Goal: Information Seeking & Learning: Check status

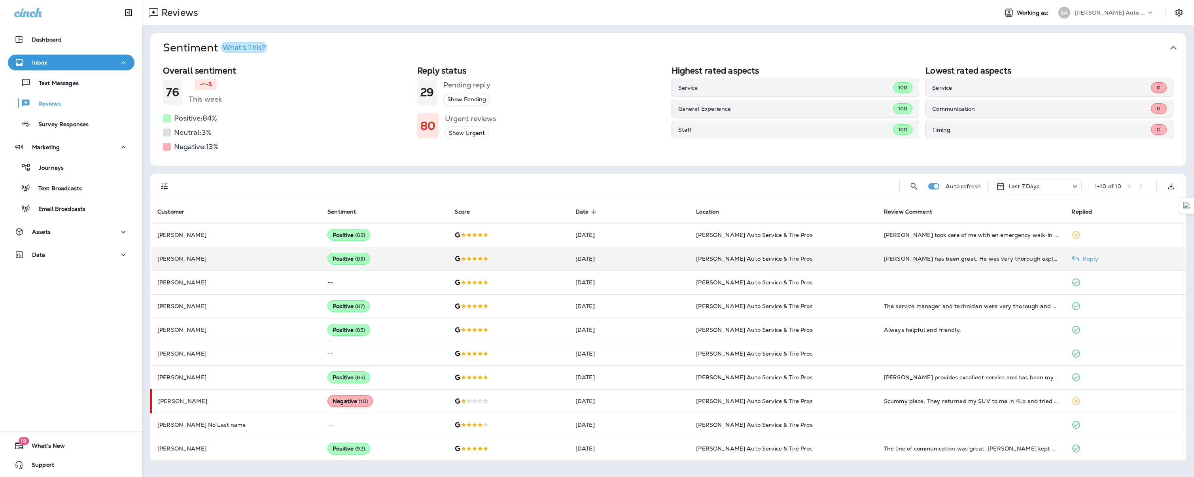
click at [223, 259] on p "[PERSON_NAME]" at bounding box center [235, 259] width 157 height 6
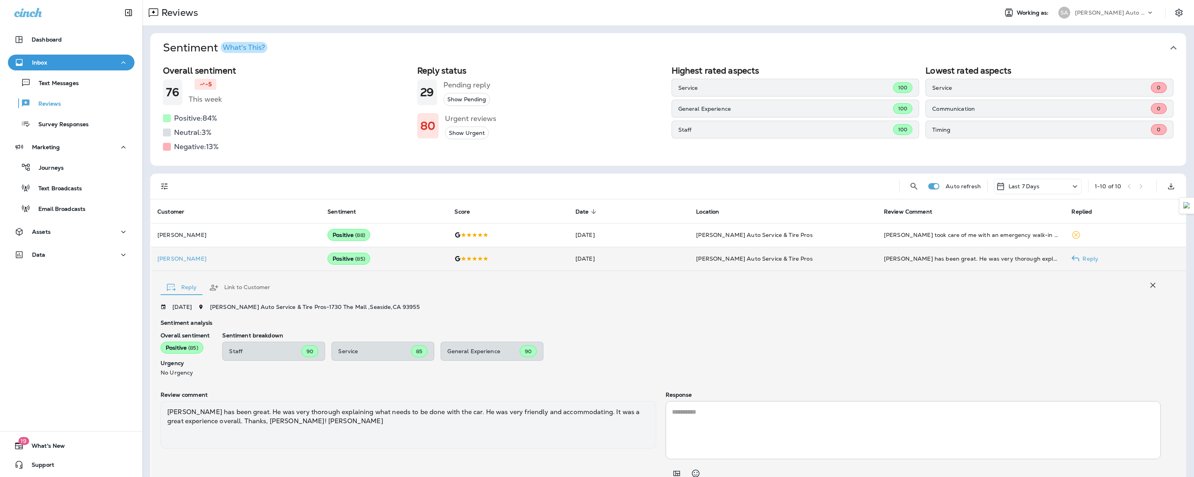
scroll to position [34, 0]
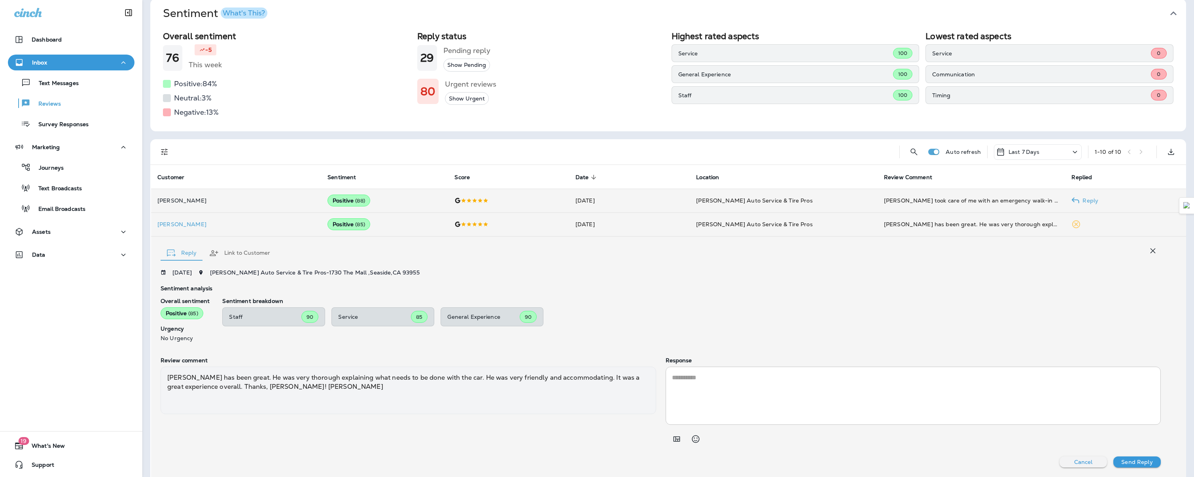
click at [225, 202] on p "[PERSON_NAME]" at bounding box center [235, 200] width 157 height 6
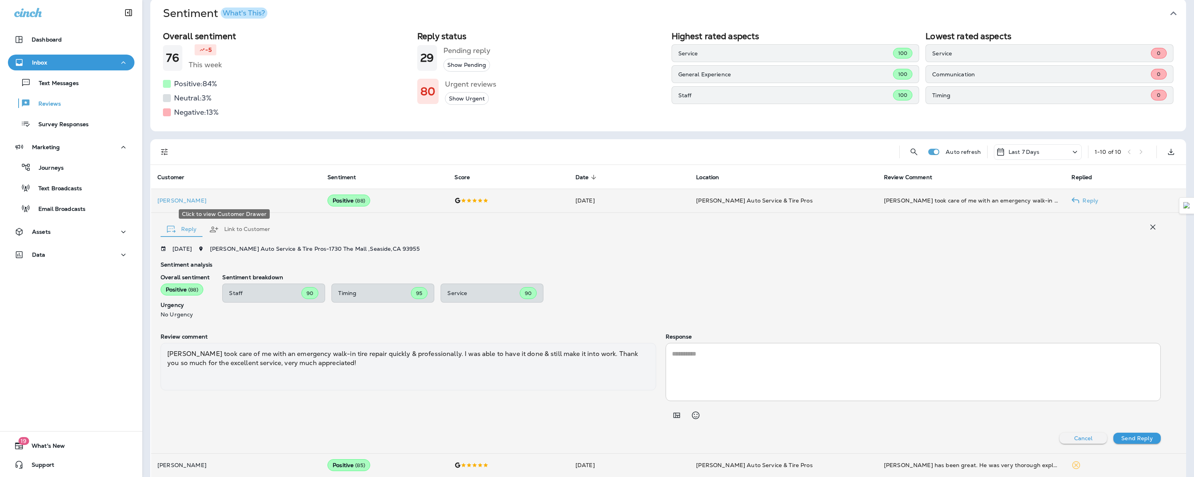
click at [210, 201] on p "[PERSON_NAME]" at bounding box center [235, 200] width 157 height 6
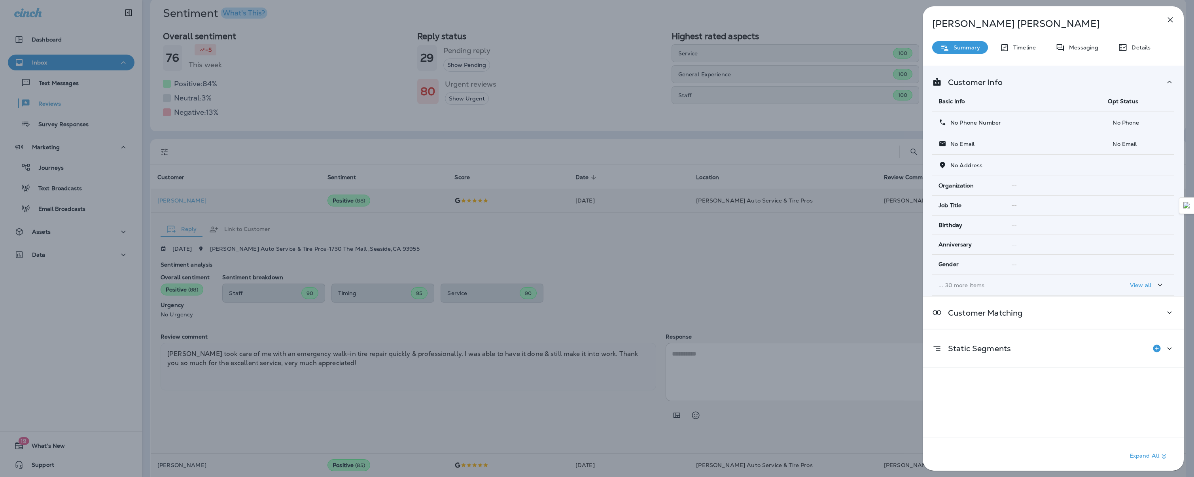
click at [1172, 24] on icon "button" at bounding box center [1170, 19] width 9 height 9
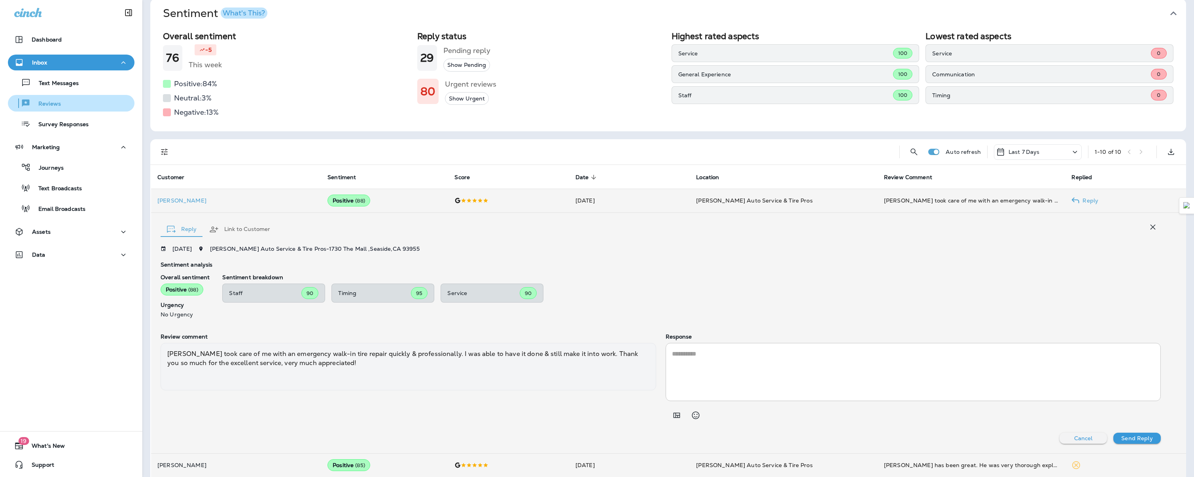
click at [53, 110] on button "Reviews" at bounding box center [71, 103] width 127 height 17
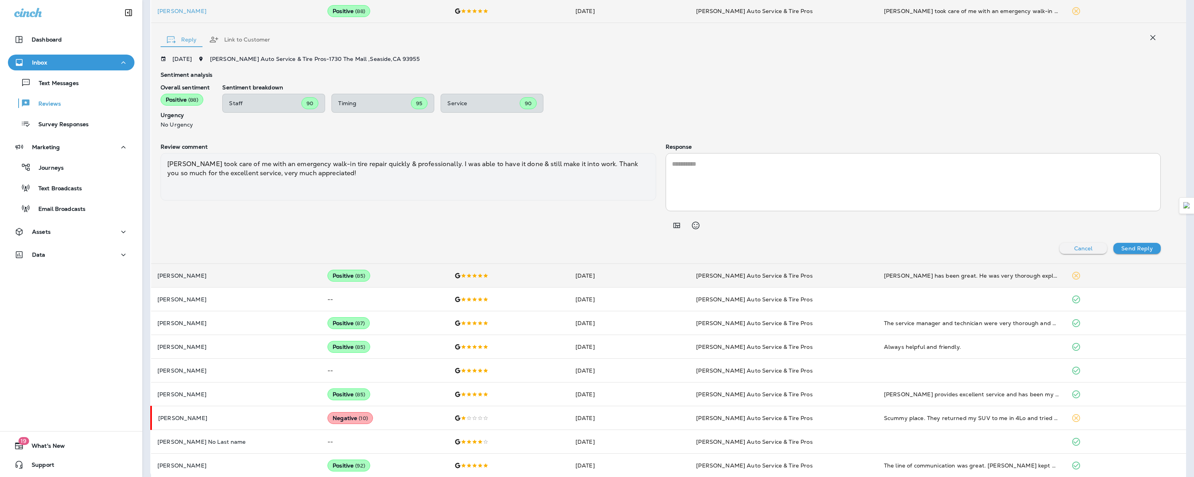
scroll to position [232, 0]
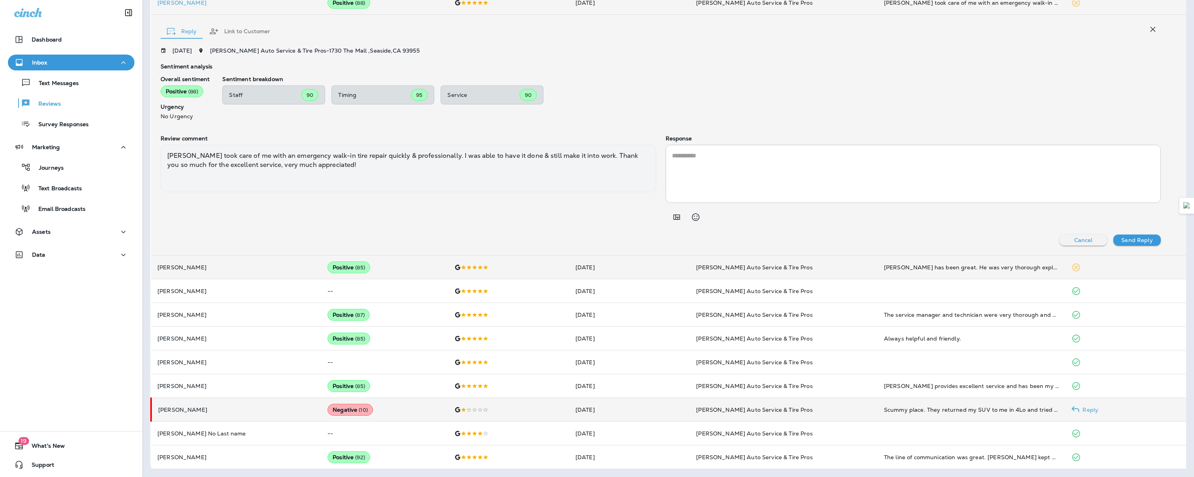
click at [249, 412] on p "[PERSON_NAME]" at bounding box center [236, 410] width 157 height 6
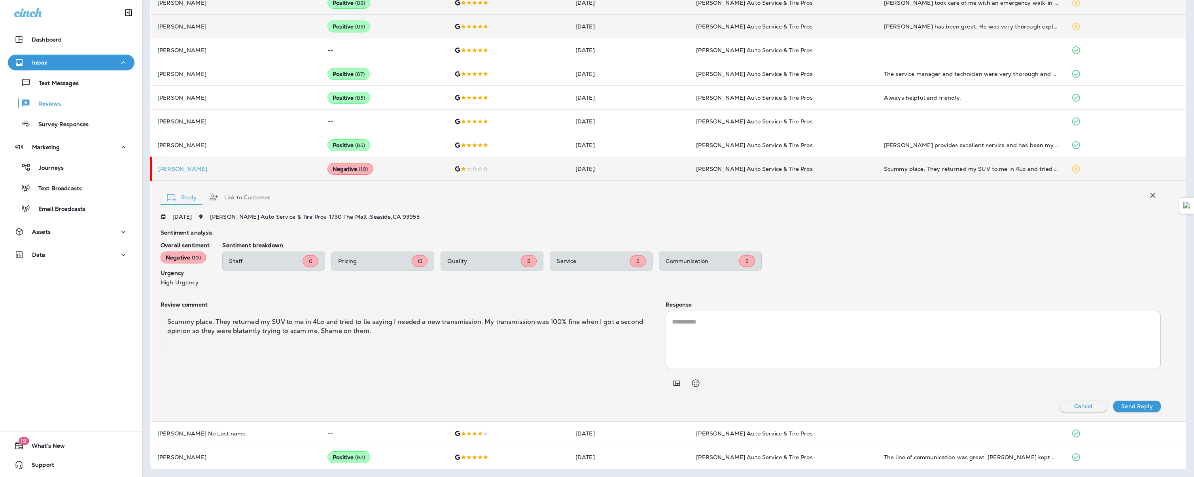
click at [239, 197] on button "Link to Customer" at bounding box center [240, 197] width 74 height 28
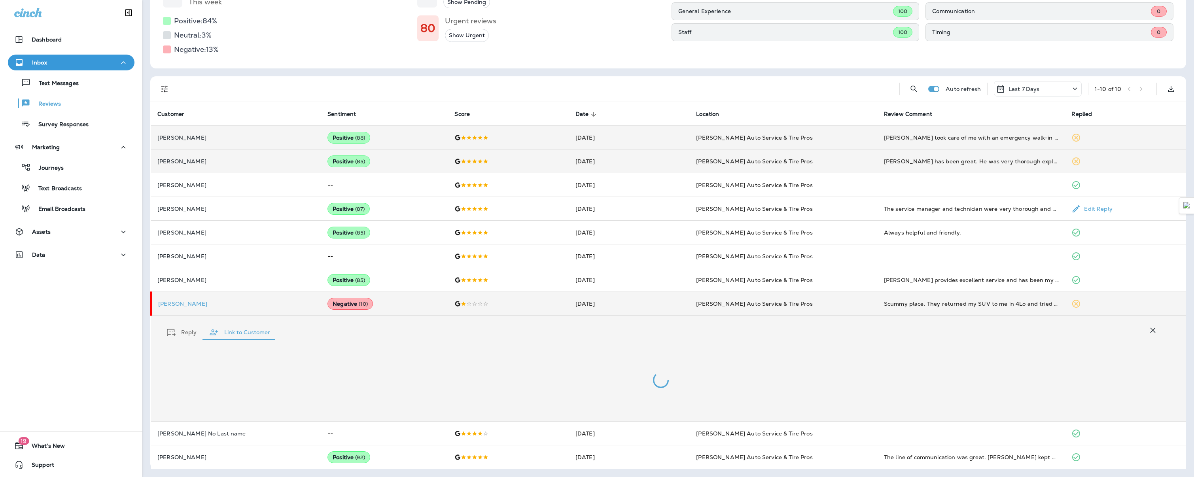
scroll to position [68, 0]
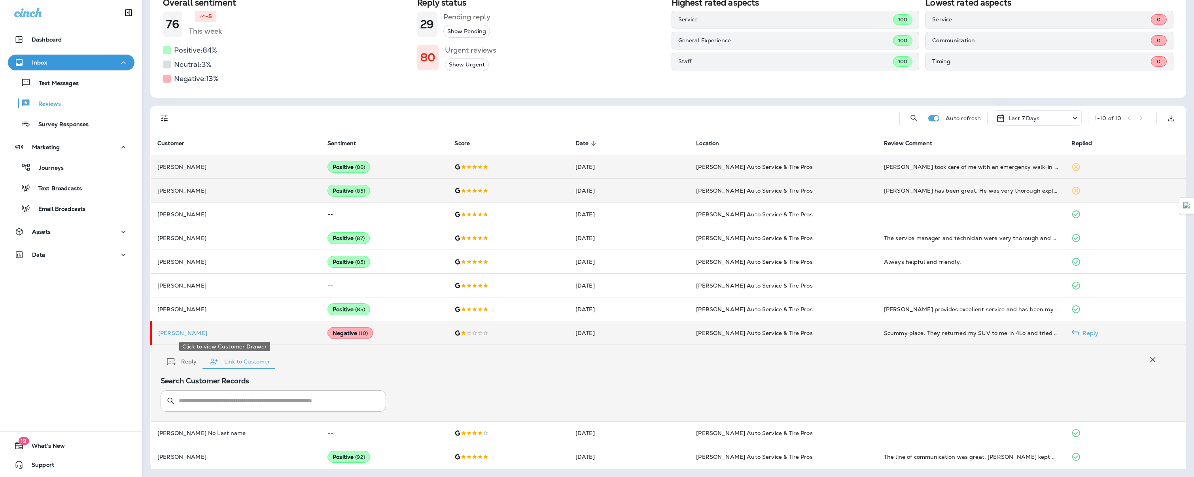
click at [184, 330] on p "[PERSON_NAME]" at bounding box center [236, 333] width 157 height 6
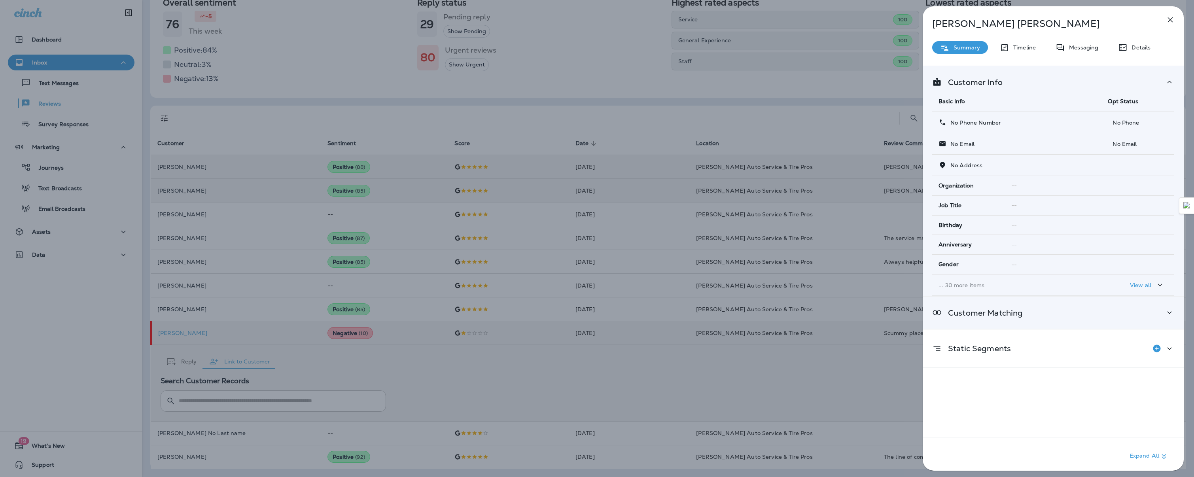
click at [1155, 312] on div "Customer Matching" at bounding box center [1053, 313] width 242 height 10
click at [983, 352] on p "[PERSON_NAME]" at bounding box center [973, 353] width 51 height 6
click at [1116, 348] on td "google_business" at bounding box center [1144, 354] width 61 height 23
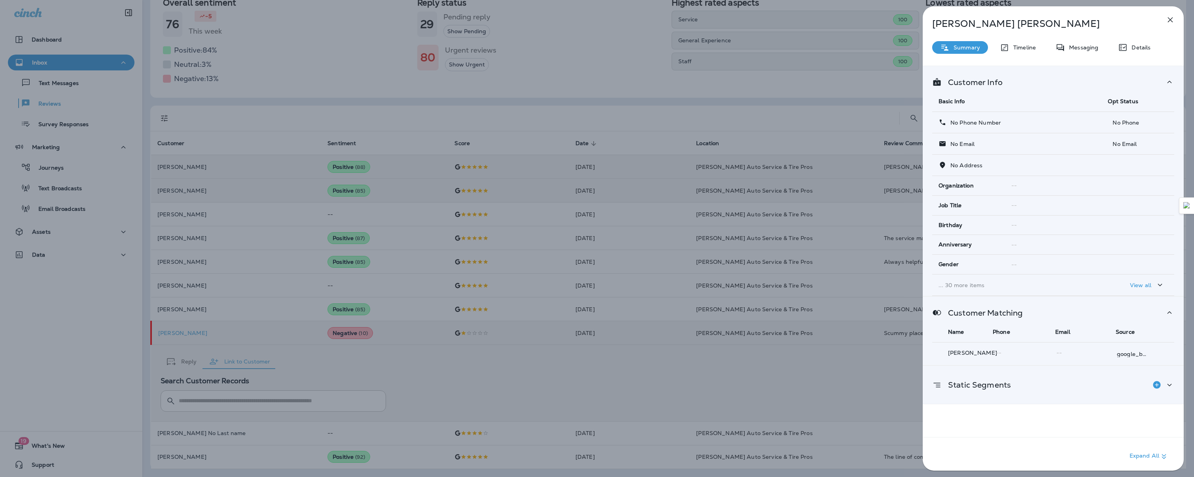
click at [1021, 372] on div "Static Segments" at bounding box center [1053, 385] width 261 height 38
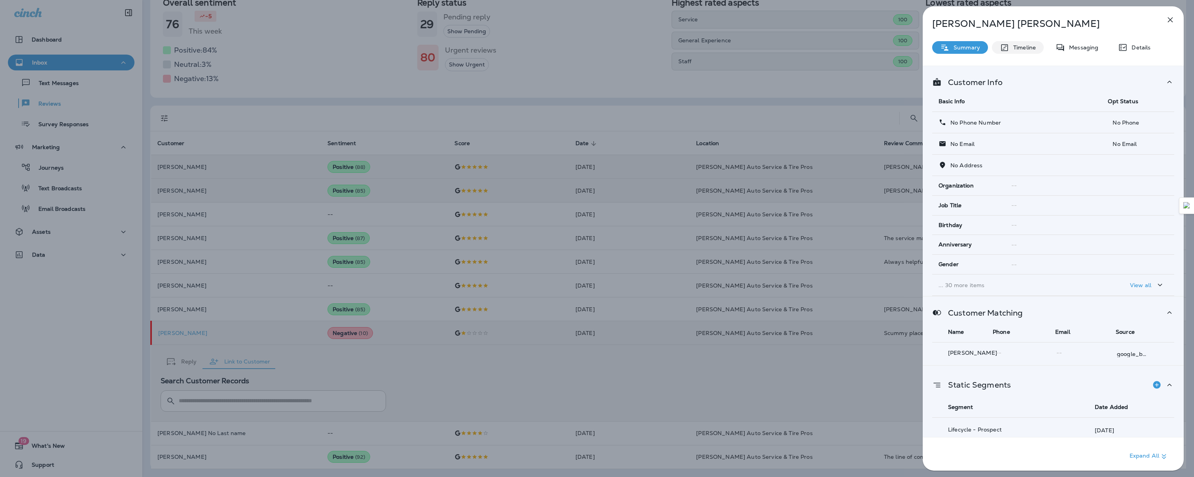
click at [1033, 42] on div "Timeline" at bounding box center [1018, 47] width 52 height 13
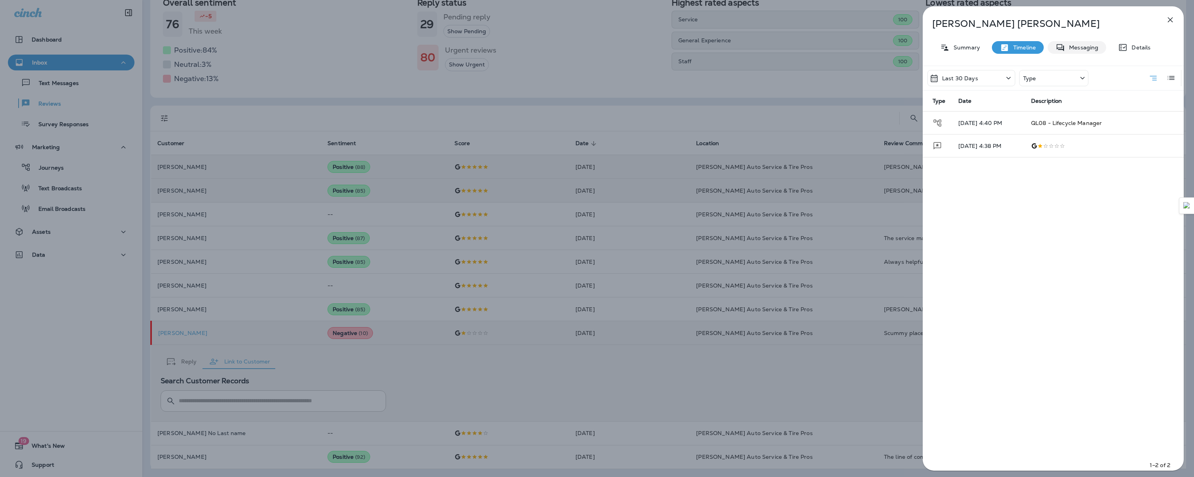
click at [1090, 53] on div "Messaging" at bounding box center [1077, 47] width 59 height 13
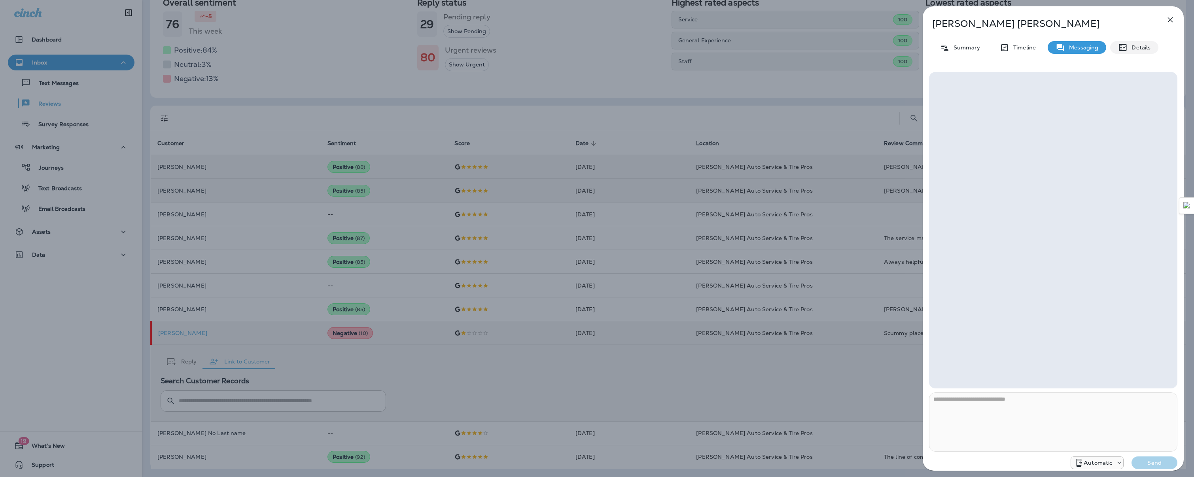
click at [1138, 53] on div "Details" at bounding box center [1134, 47] width 48 height 13
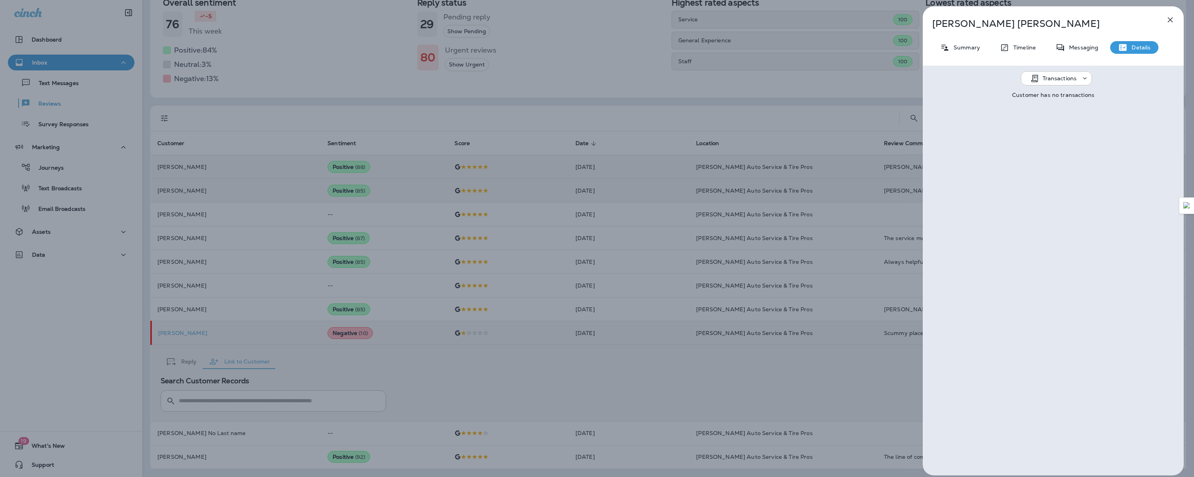
click at [1089, 56] on div "[PERSON_NAME] Summary Timeline Messaging Details Transactions Customer has no t…" at bounding box center [1053, 240] width 261 height 469
click at [1089, 49] on p "Messaging" at bounding box center [1081, 47] width 33 height 6
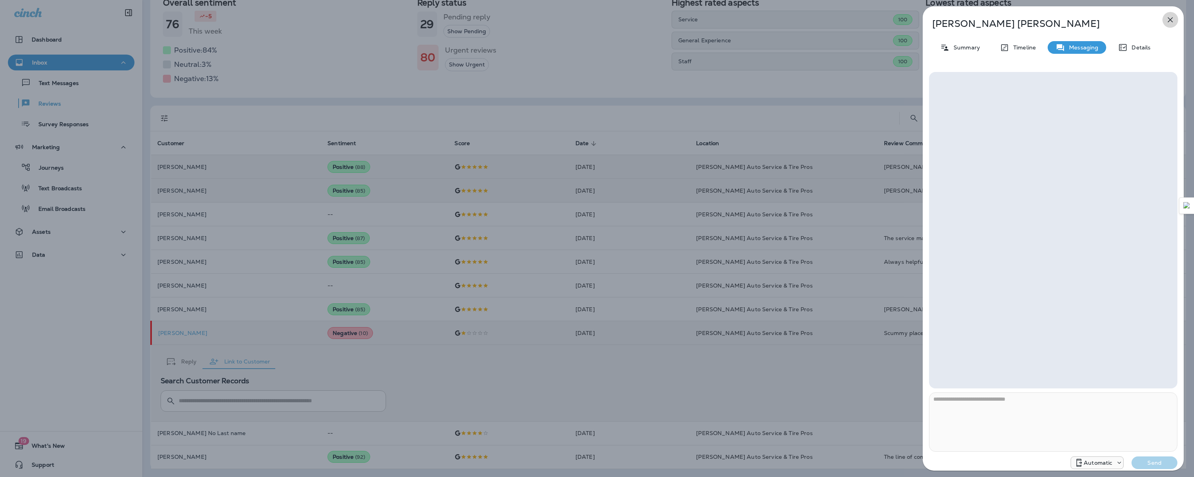
click at [1170, 19] on icon "button" at bounding box center [1170, 19] width 9 height 9
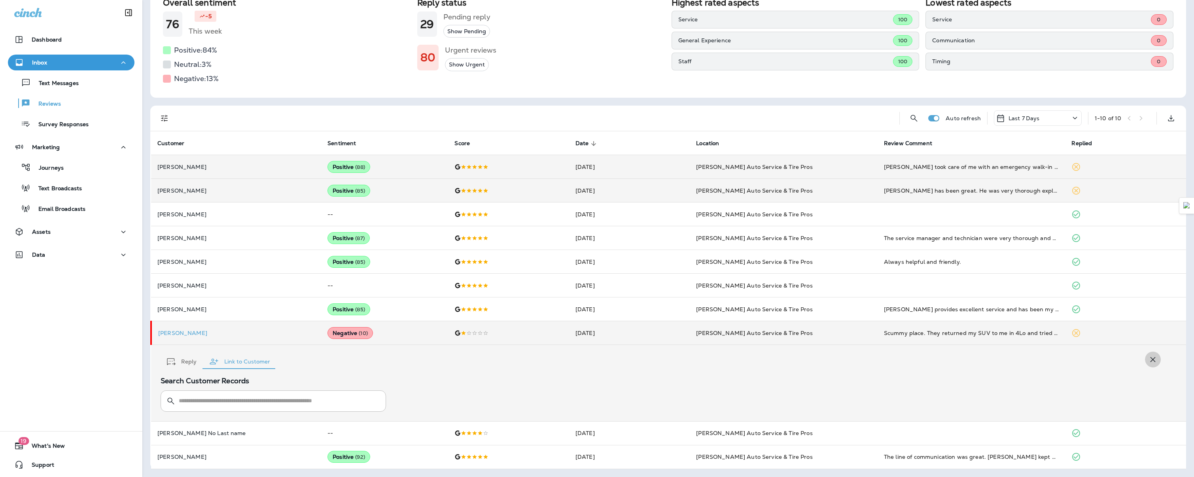
click at [1148, 358] on icon "button" at bounding box center [1152, 359] width 9 height 9
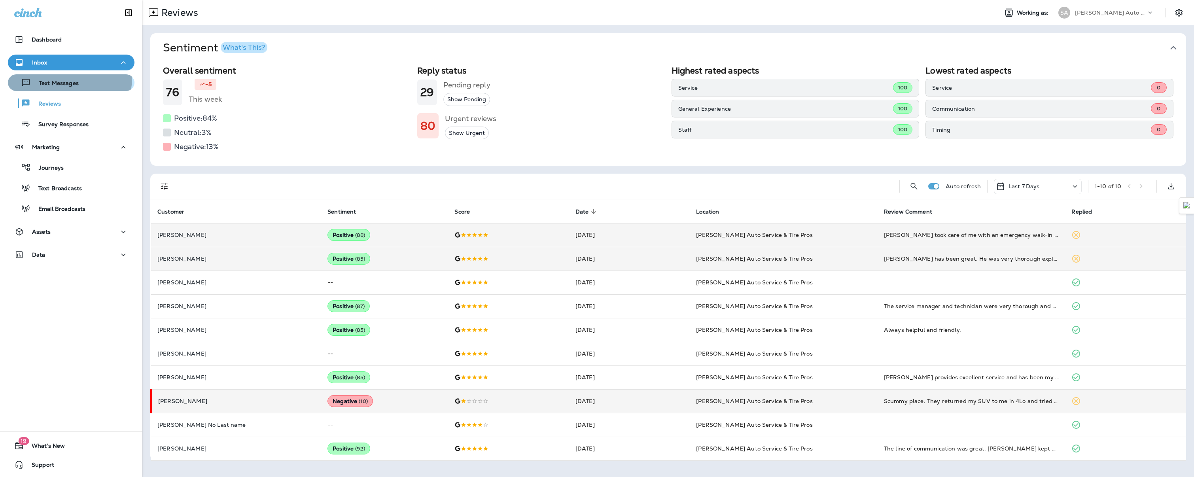
click at [41, 77] on div "Text Messages" at bounding box center [45, 83] width 68 height 12
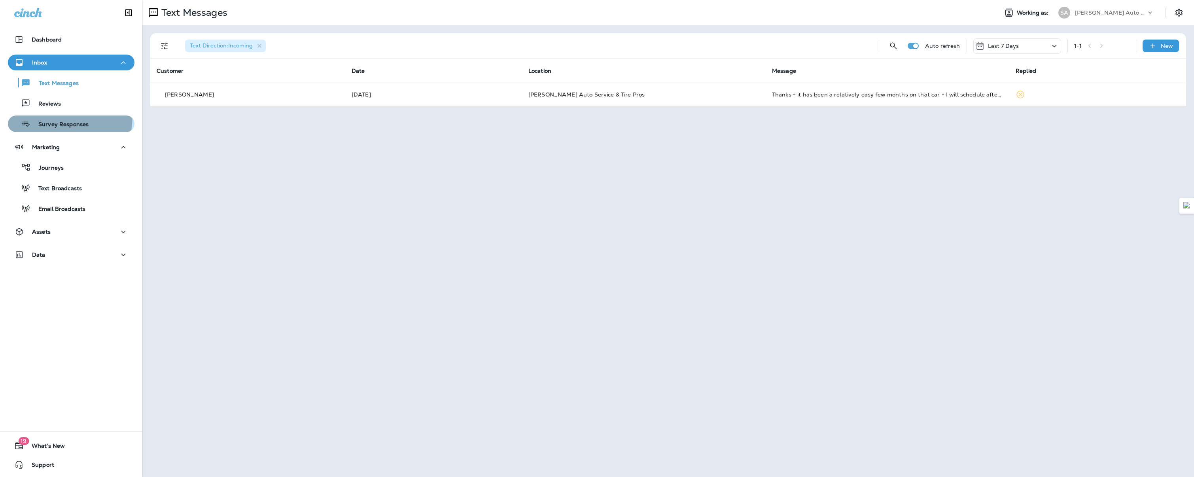
click at [45, 116] on button "Survey Responses" at bounding box center [71, 123] width 127 height 17
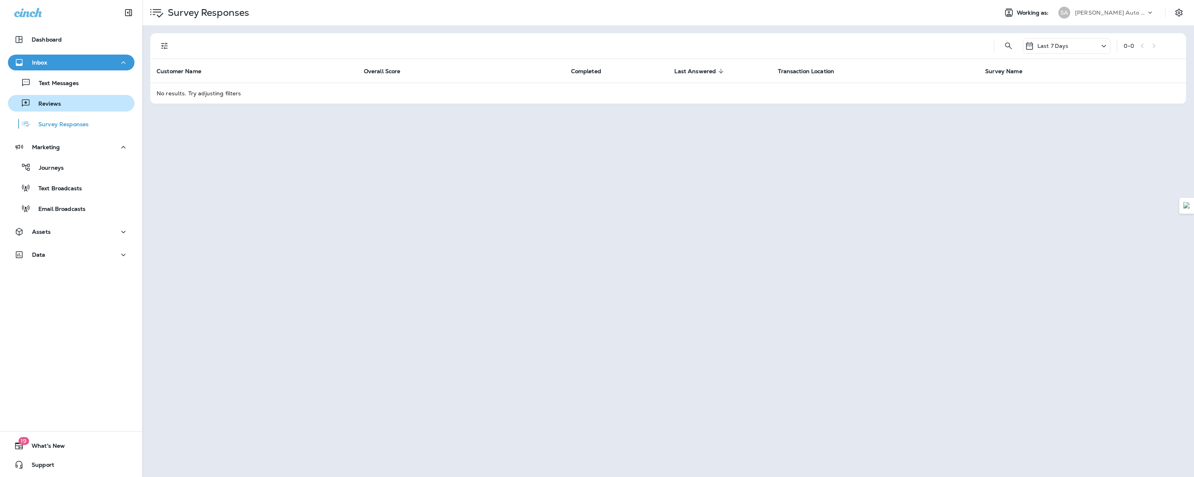
click at [50, 110] on button "Reviews" at bounding box center [71, 103] width 127 height 17
